Goal: Task Accomplishment & Management: Use online tool/utility

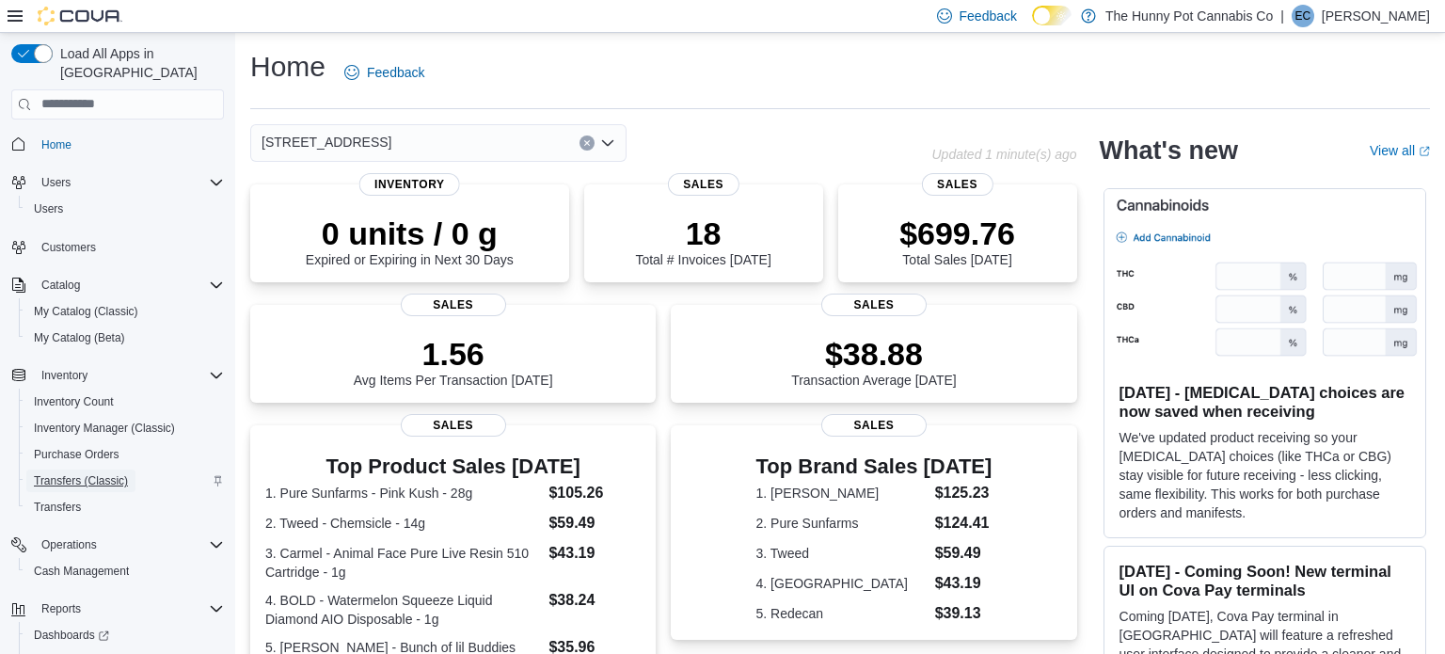
click at [72, 473] on span "Transfers (Classic)" at bounding box center [81, 480] width 94 height 15
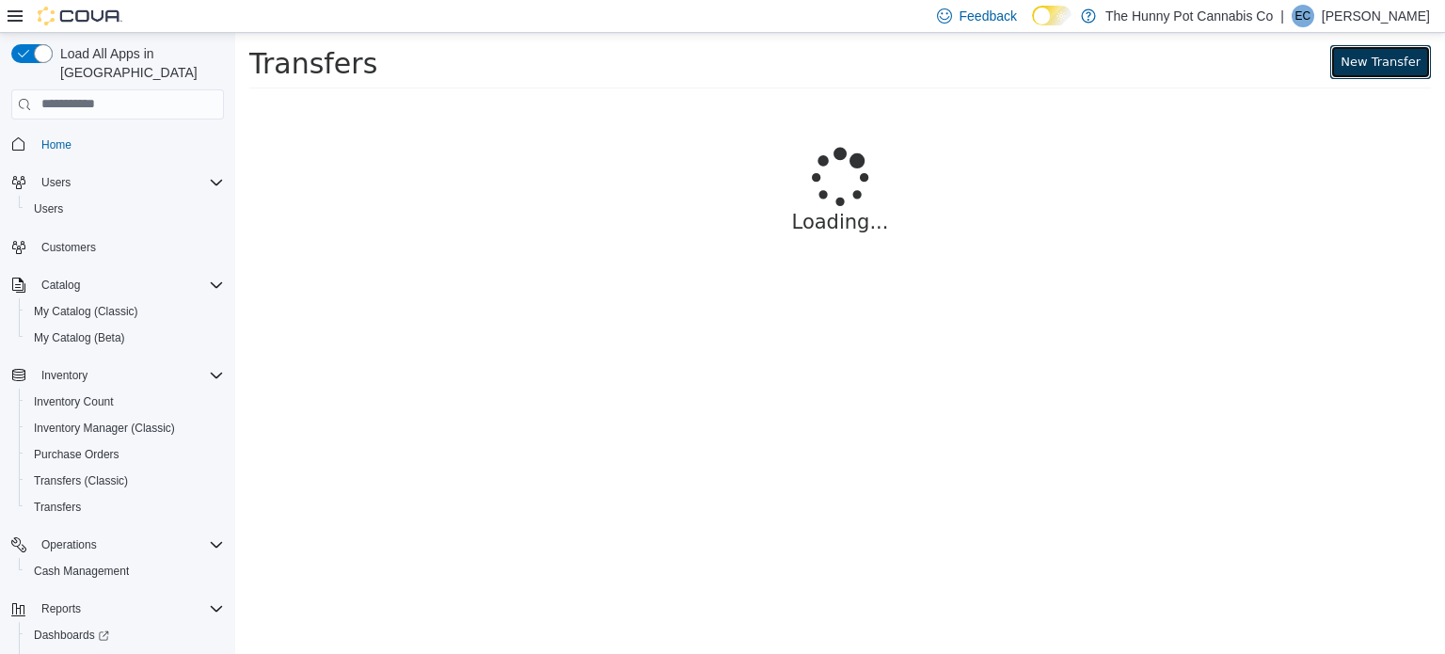
click at [1408, 55] on link "New Transfer" at bounding box center [1380, 61] width 101 height 34
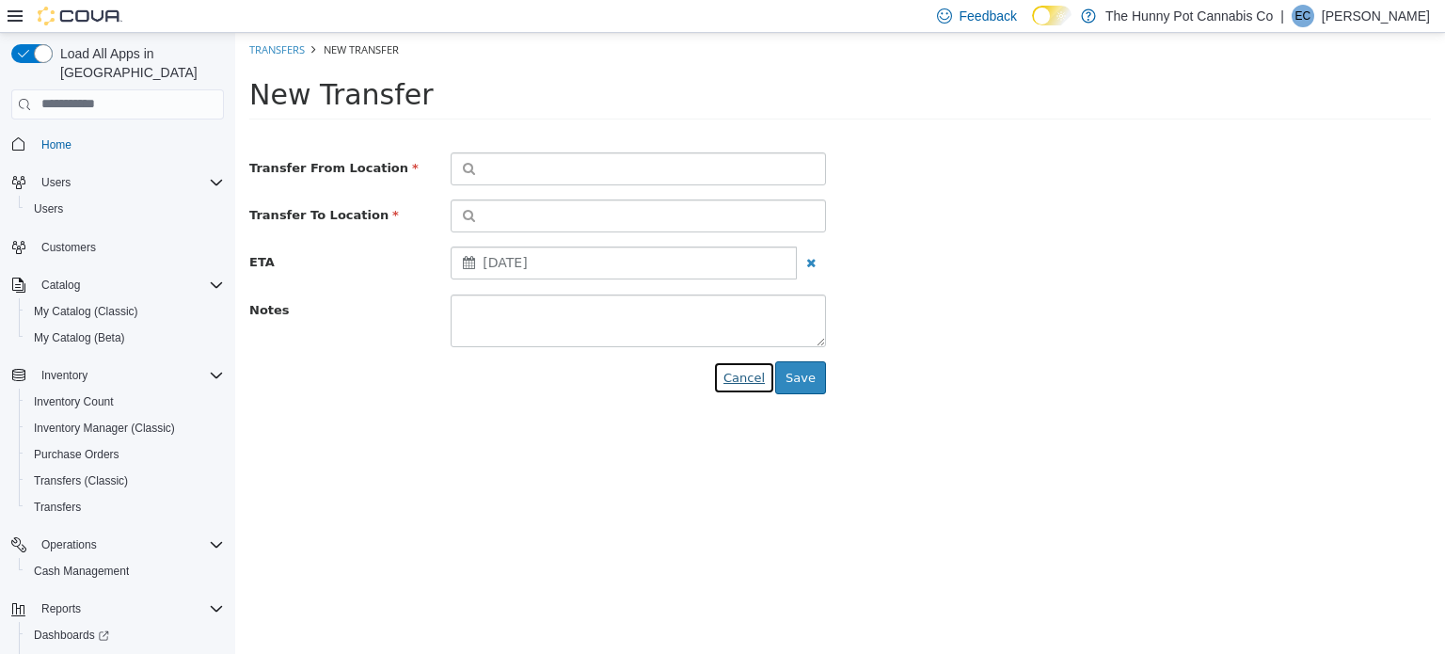
click at [754, 368] on button "Cancel" at bounding box center [744, 377] width 62 height 34
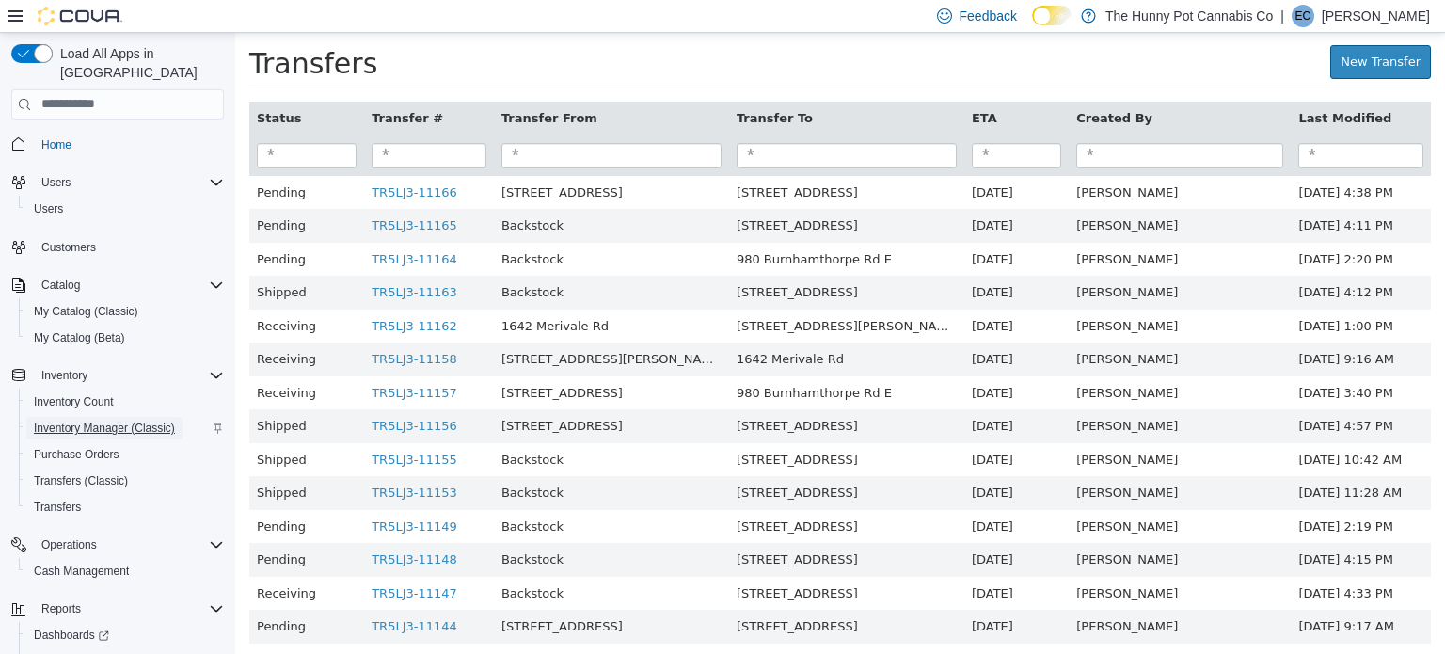
click at [104, 420] on span "Inventory Manager (Classic)" at bounding box center [104, 427] width 141 height 15
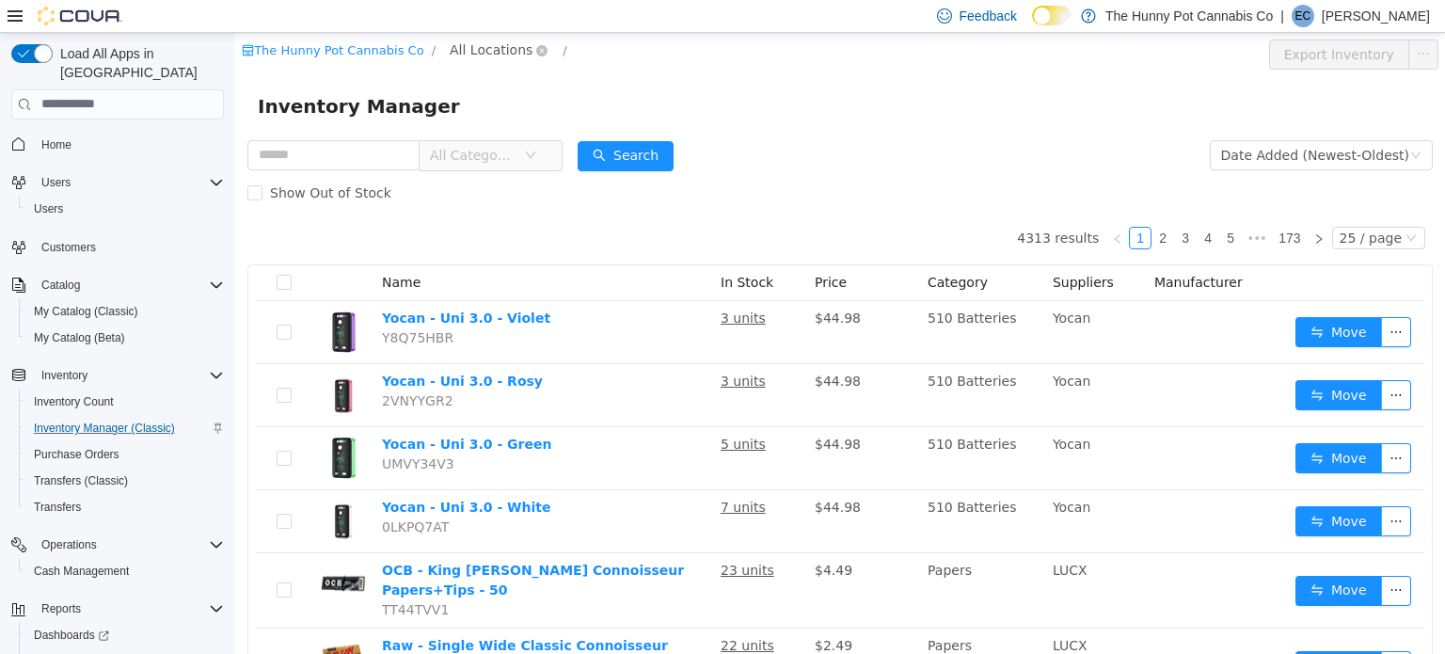
click at [483, 43] on span "All Locations" at bounding box center [491, 49] width 83 height 21
type input "****"
click at [520, 187] on span "Backstock" at bounding box center [530, 183] width 67 height 15
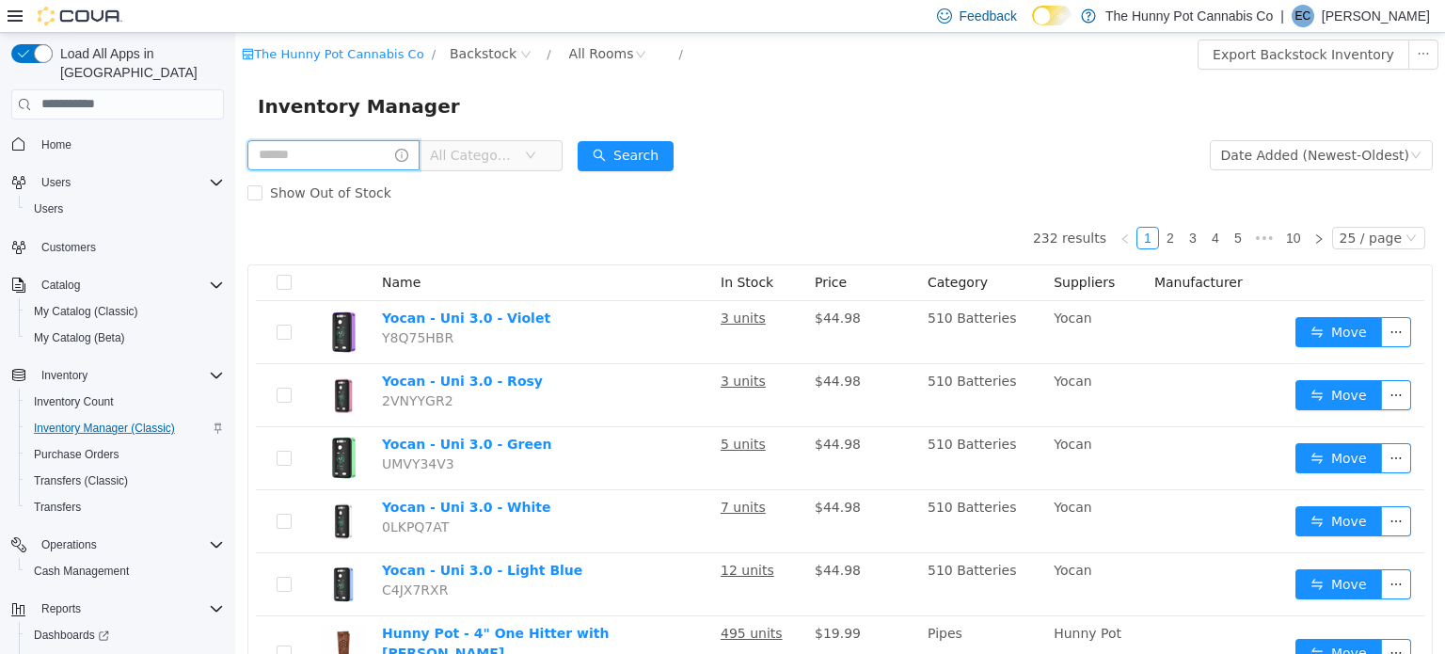
click at [401, 158] on input "text" at bounding box center [333, 154] width 172 height 30
click at [295, 146] on input "text" at bounding box center [333, 154] width 172 height 30
click at [946, 182] on div "Show Out of Stock" at bounding box center [839, 192] width 1185 height 38
